Goal: Transaction & Acquisition: Purchase product/service

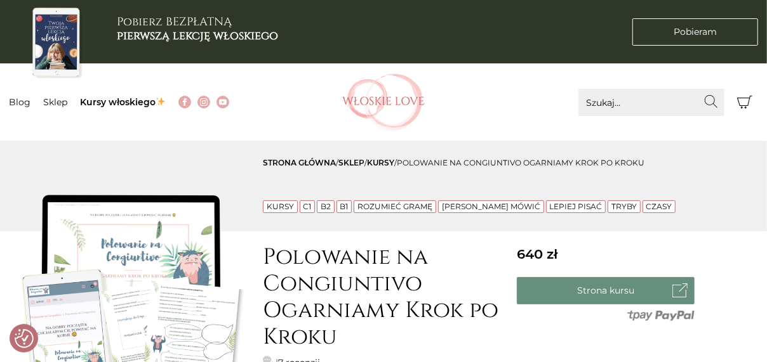
click at [406, 206] on link "Rozumieć gramę" at bounding box center [394, 207] width 75 height 10
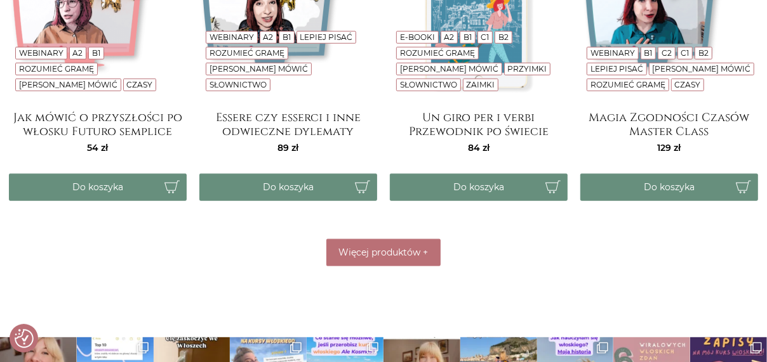
scroll to position [698, 0]
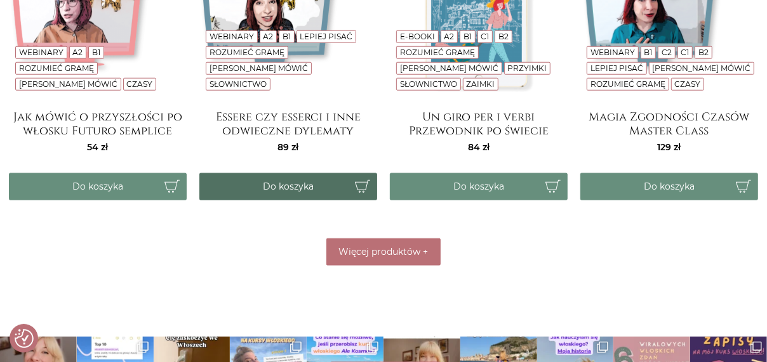
click at [304, 188] on button "Do koszyka" at bounding box center [288, 186] width 178 height 27
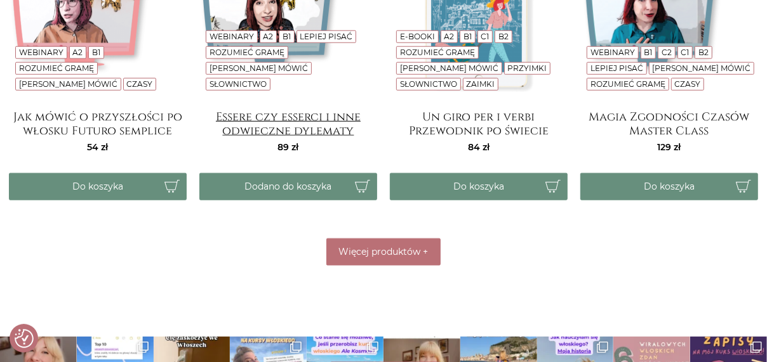
click at [291, 128] on h4 "Essere czy esserci i inne odwieczne dylematy" at bounding box center [288, 122] width 178 height 25
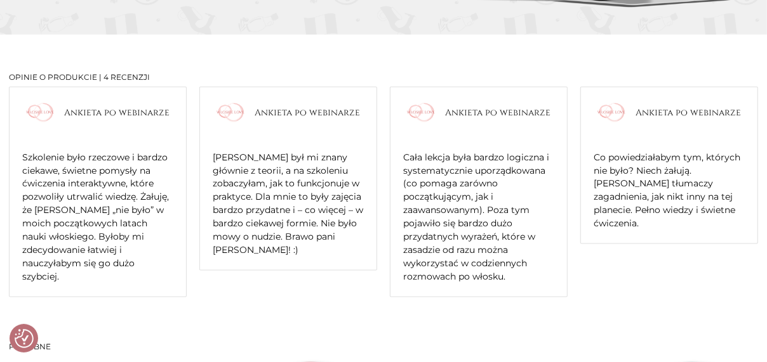
scroll to position [1205, 0]
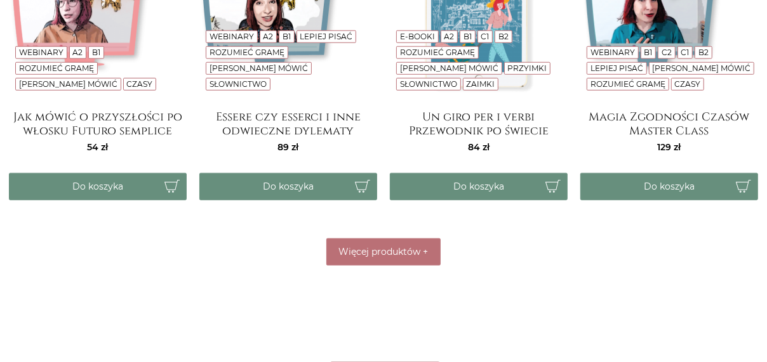
scroll to position [0, -6345]
